Goal: Information Seeking & Learning: Learn about a topic

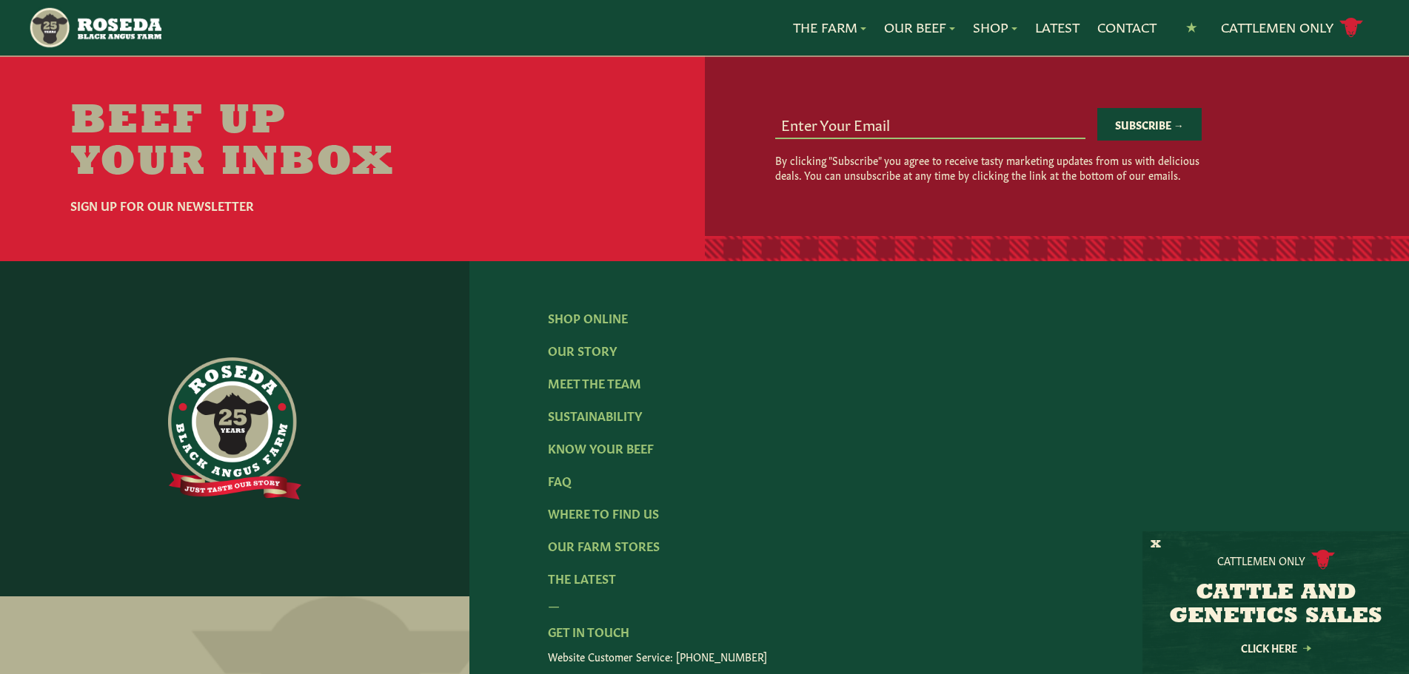
scroll to position [2295, 0]
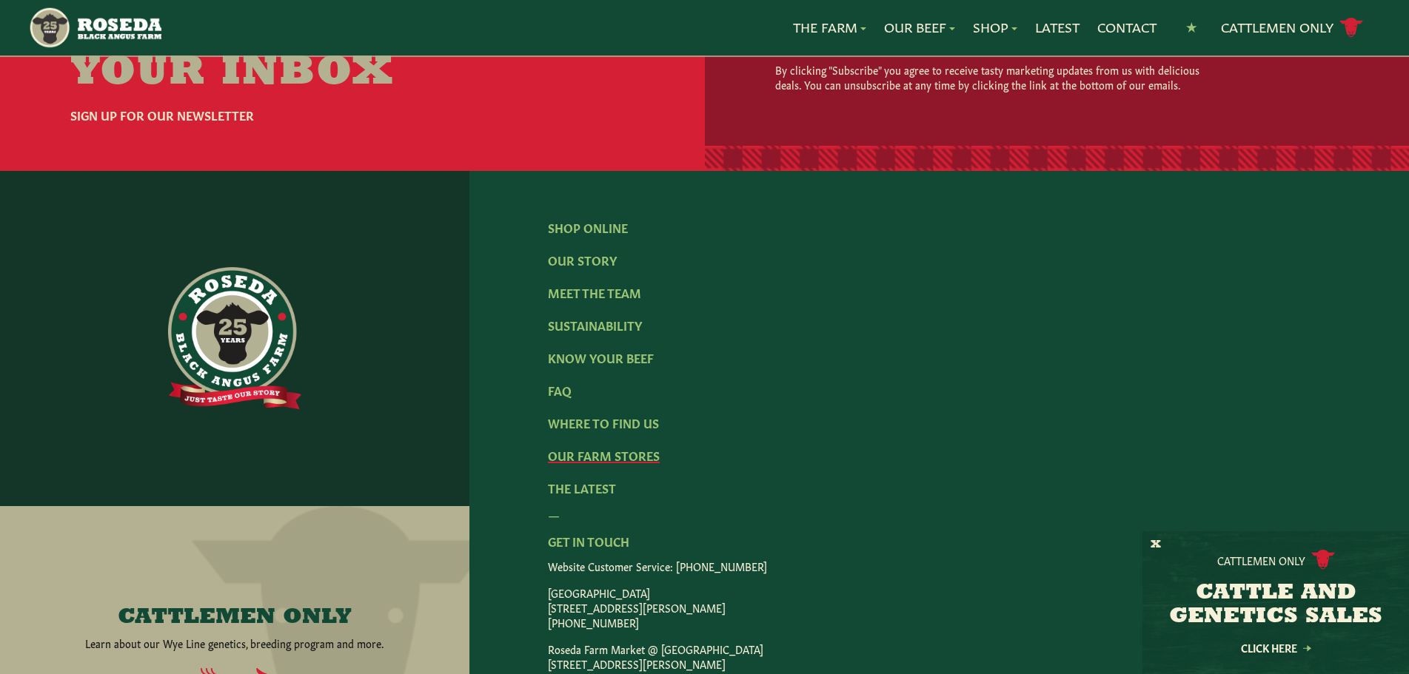
click at [609, 447] on link "Our Farm Stores" at bounding box center [604, 455] width 112 height 16
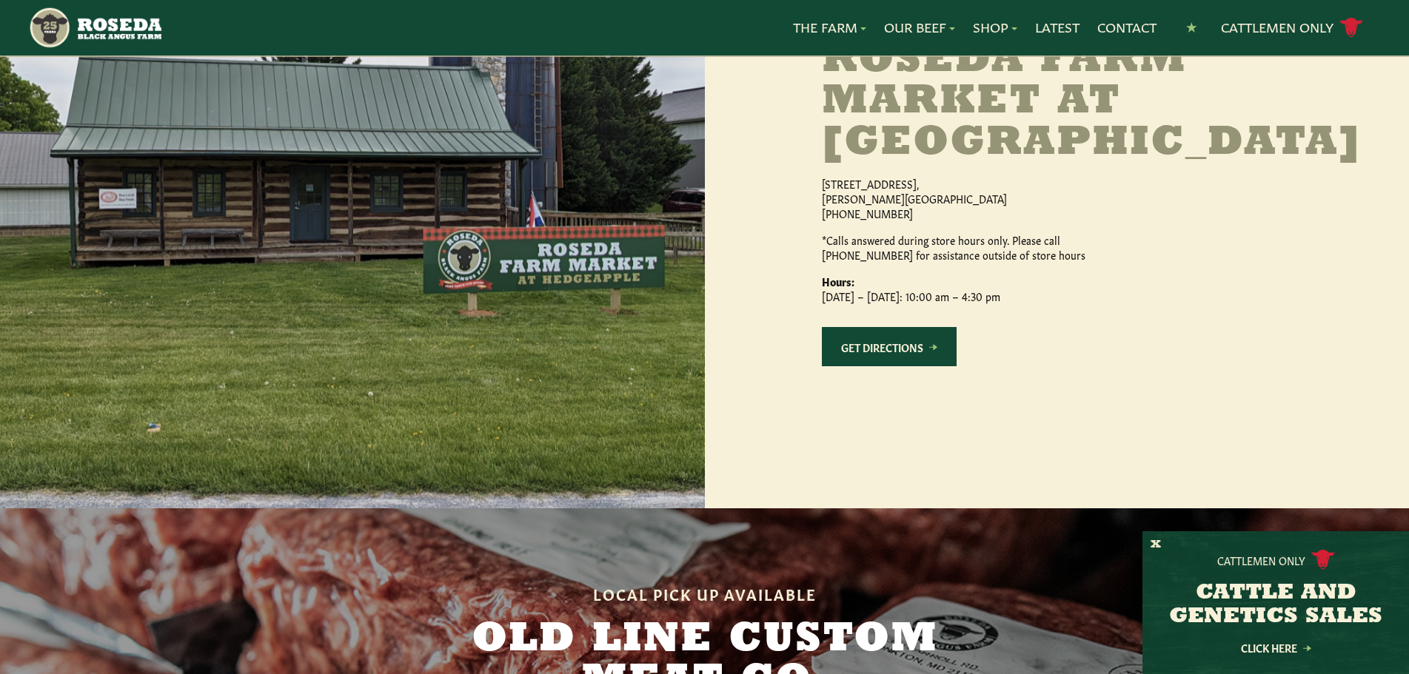
scroll to position [1350, 0]
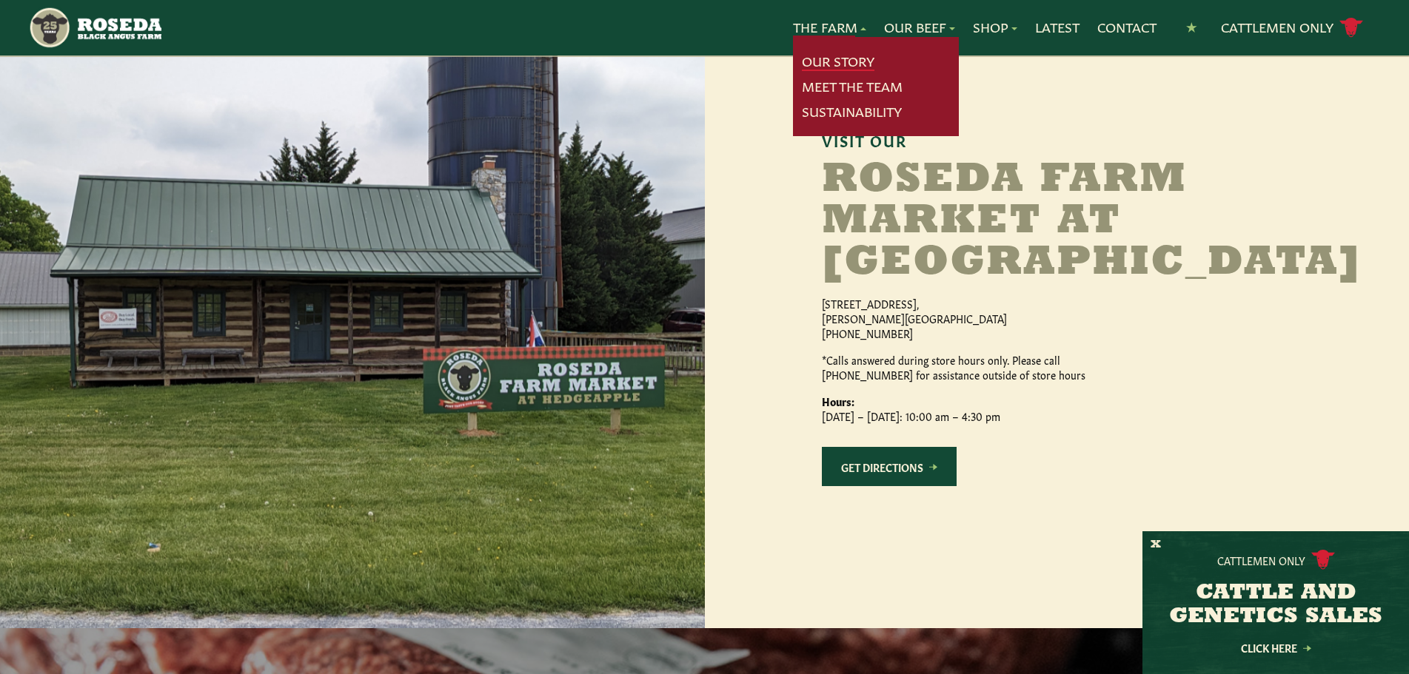
click at [827, 57] on link "Our Story" at bounding box center [838, 61] width 73 height 19
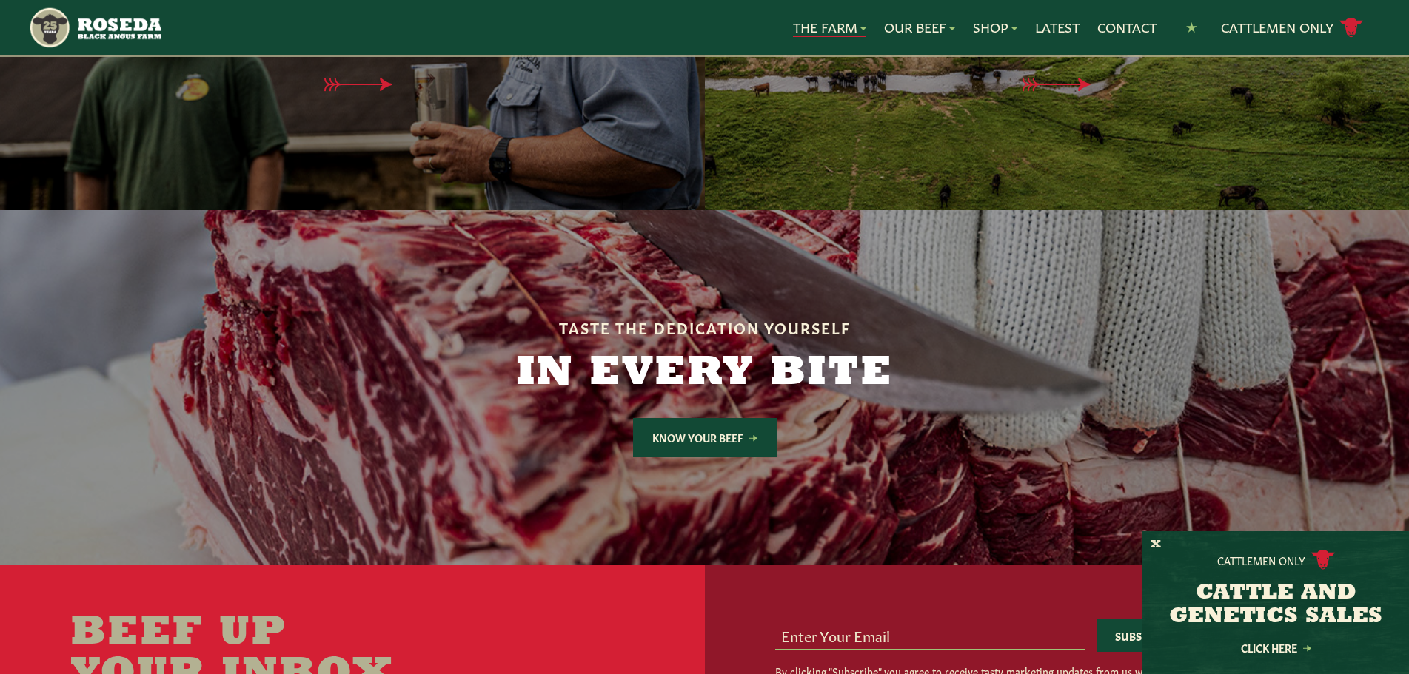
scroll to position [3554, 0]
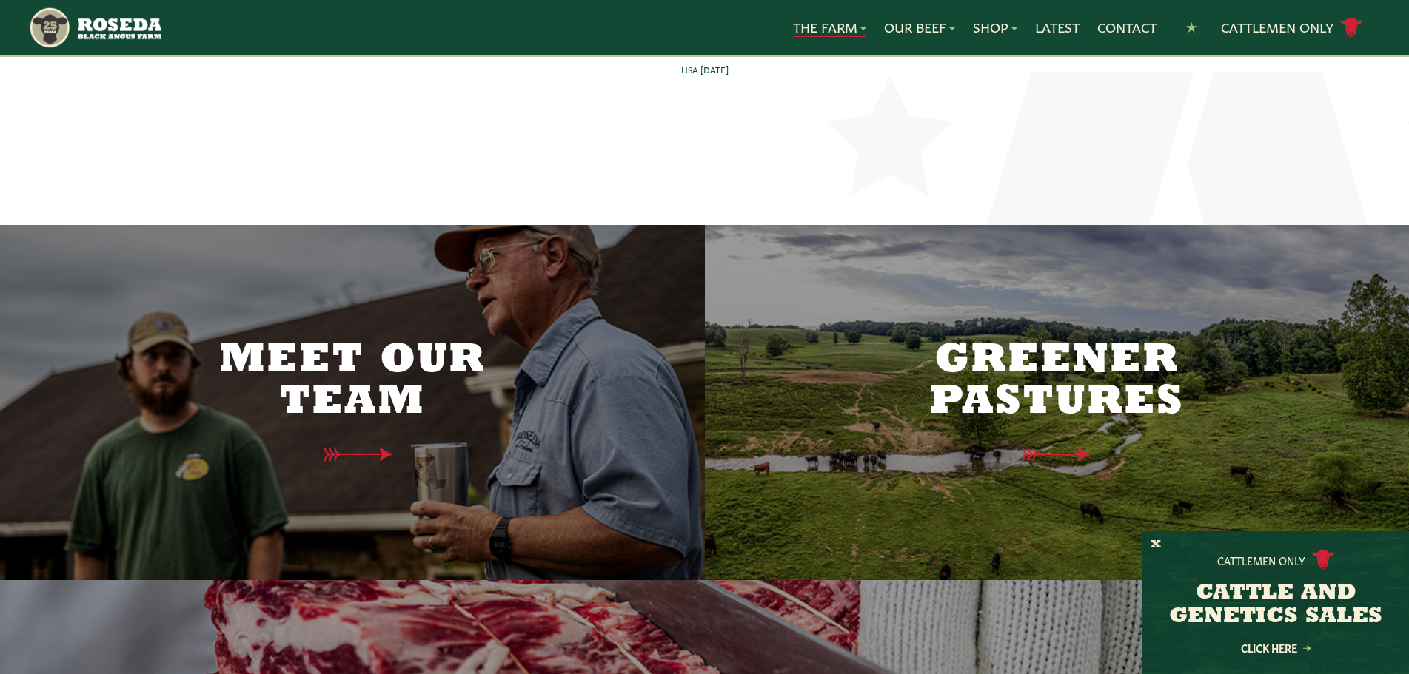
click at [390, 363] on h2 "Meet Our Team" at bounding box center [352, 382] width 311 height 83
click at [369, 401] on div "Meet Our Team" at bounding box center [352, 402] width 311 height 243
click at [392, 341] on h2 "Meet Our Team" at bounding box center [352, 382] width 311 height 83
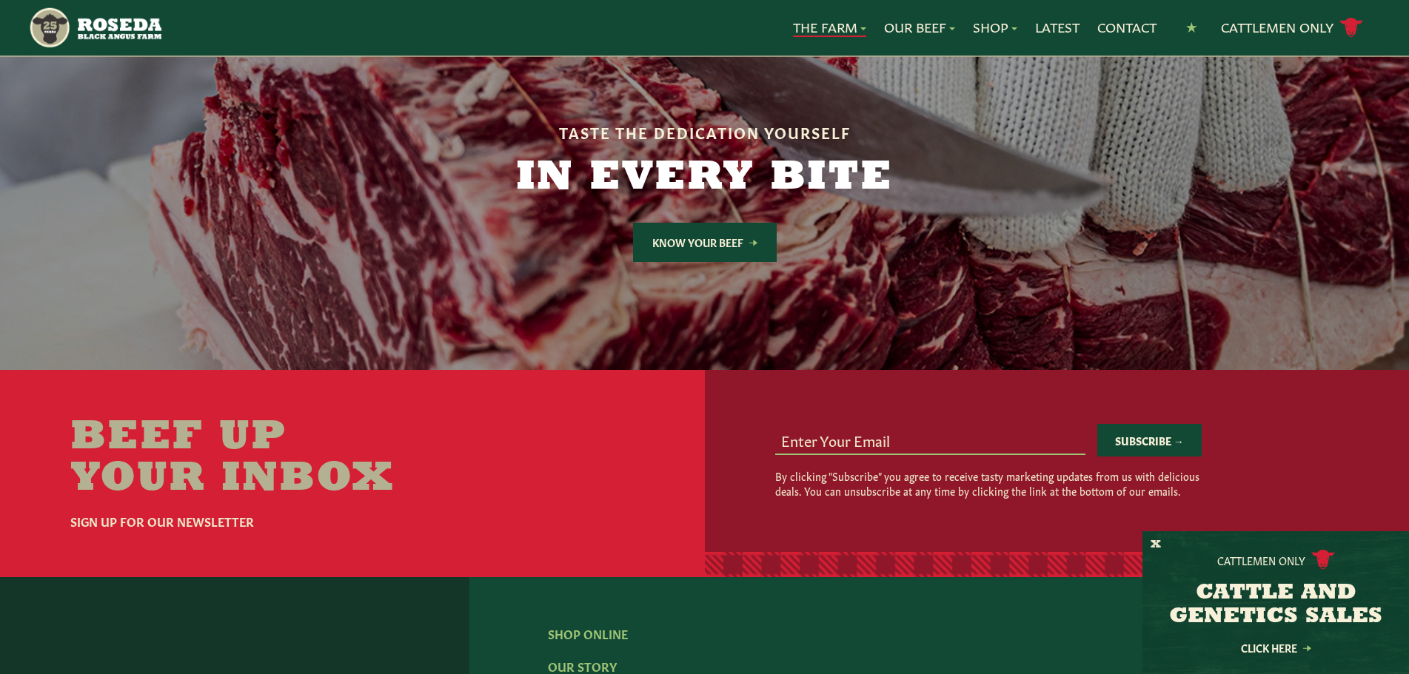
scroll to position [4220, 0]
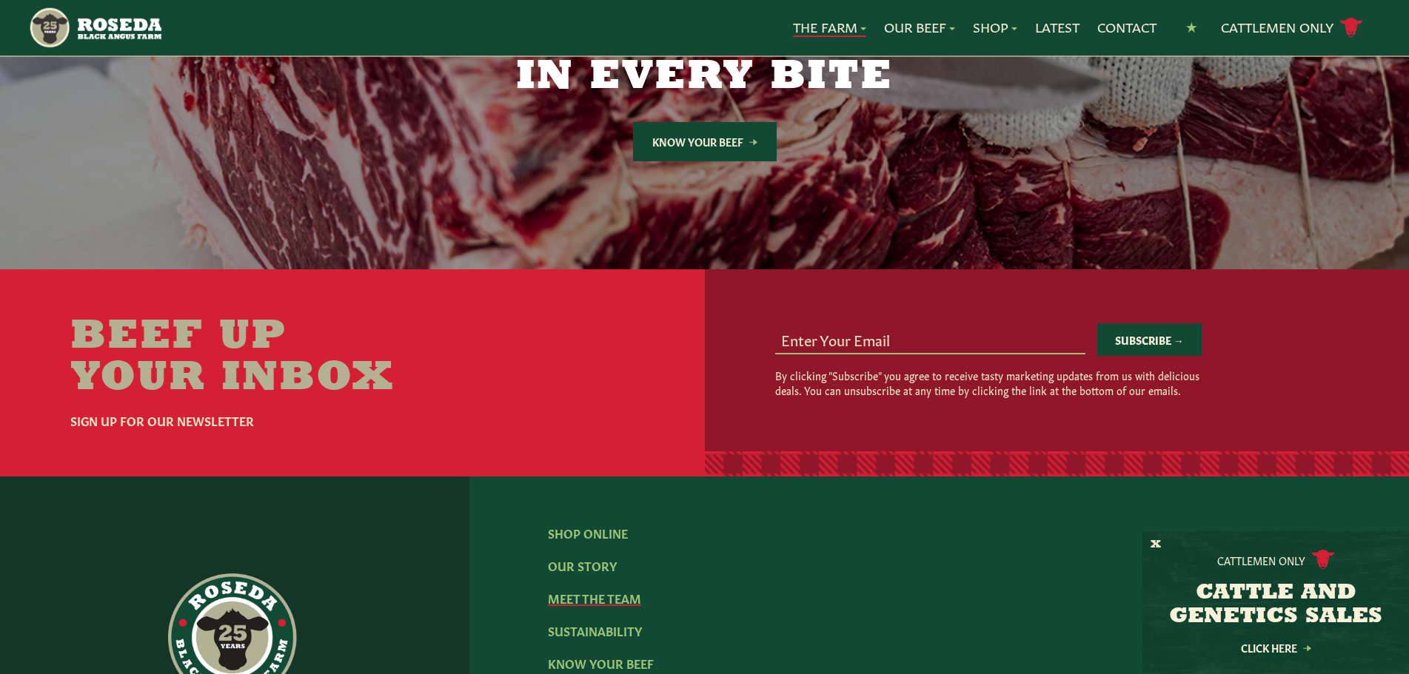
click at [606, 590] on link "Meet The Team" at bounding box center [594, 598] width 93 height 16
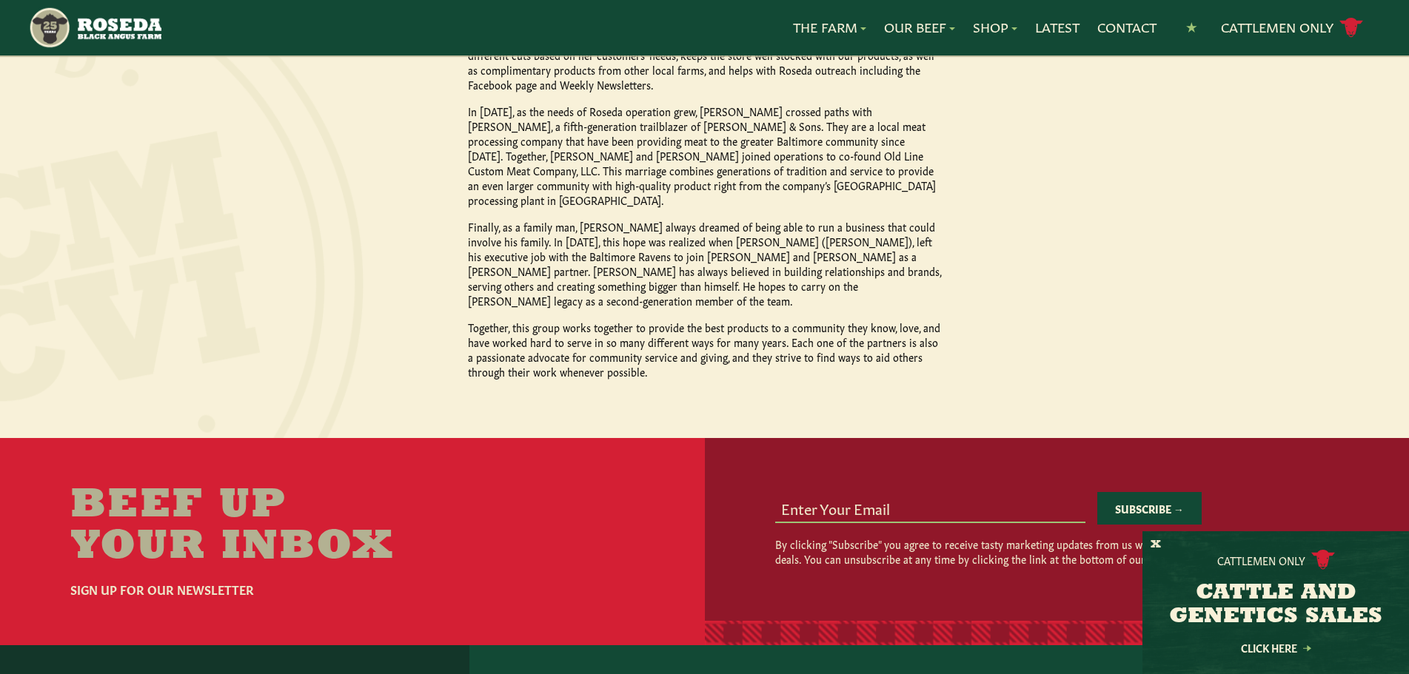
scroll to position [1629, 0]
